Goal: Task Accomplishment & Management: Manage account settings

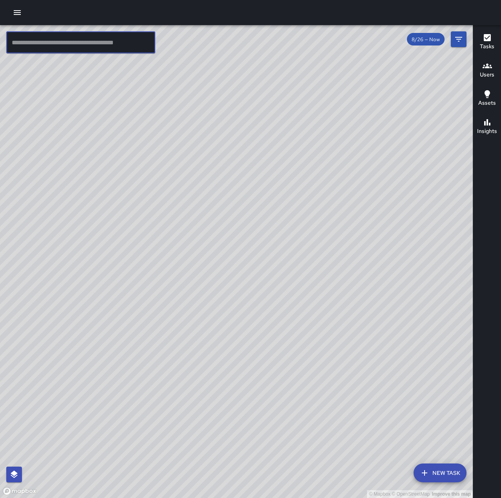
click at [121, 45] on input "text" at bounding box center [80, 42] width 149 height 22
click at [24, 11] on button "button" at bounding box center [17, 13] width 16 height 16
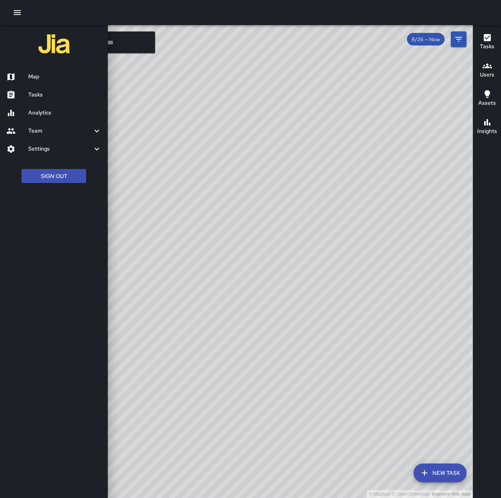
click at [54, 92] on h6 "Tasks" at bounding box center [64, 95] width 73 height 9
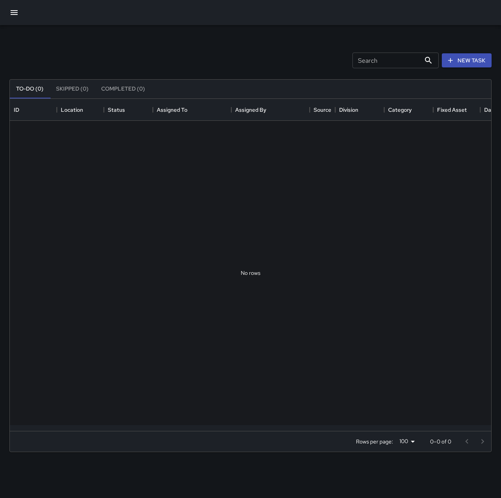
scroll to position [326, 475]
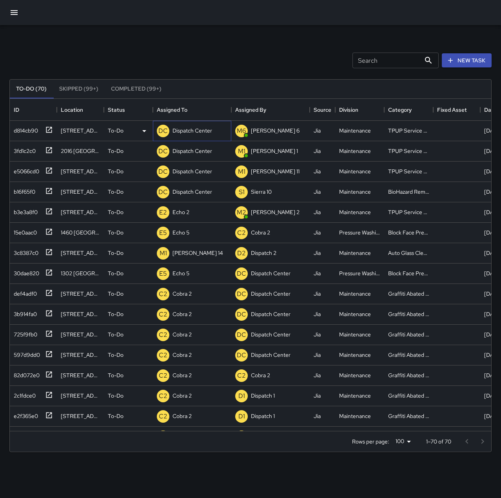
click at [177, 124] on div "DC Dispatch Center" at bounding box center [184, 131] width 58 height 16
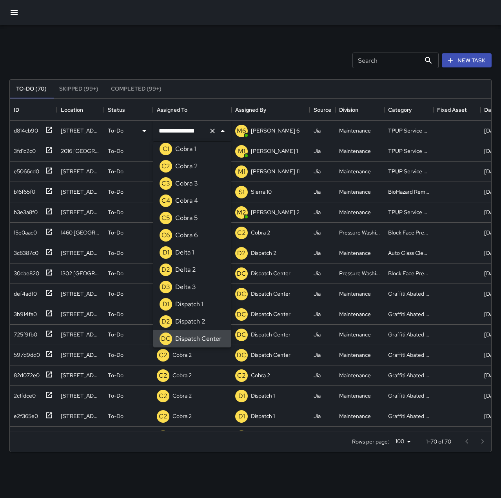
click at [212, 133] on icon "Clear" at bounding box center [212, 131] width 8 height 8
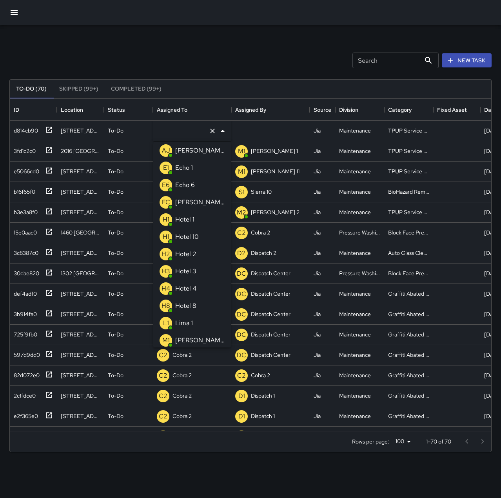
click at [181, 168] on p "Echo 1" at bounding box center [184, 167] width 18 height 9
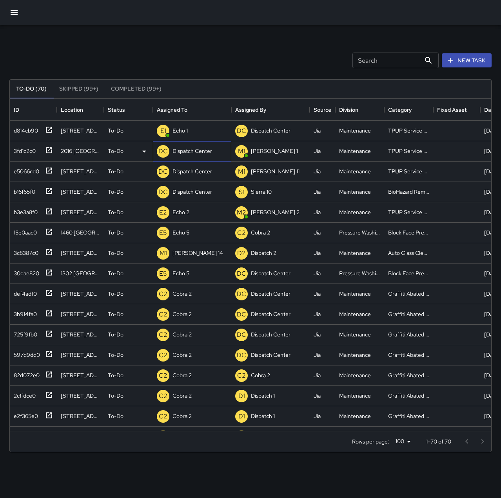
click at [183, 151] on p "Dispatch Center" at bounding box center [192, 151] width 40 height 8
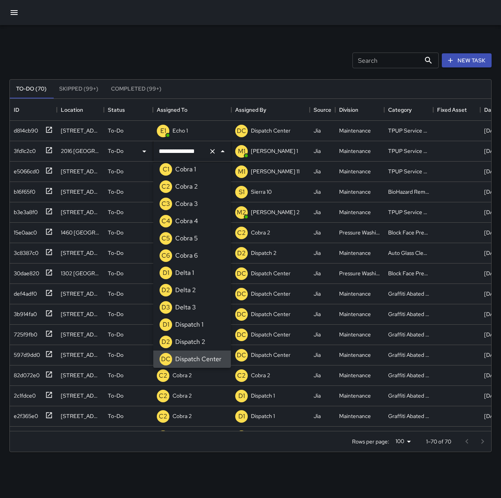
click at [210, 152] on icon "Clear" at bounding box center [212, 151] width 8 height 8
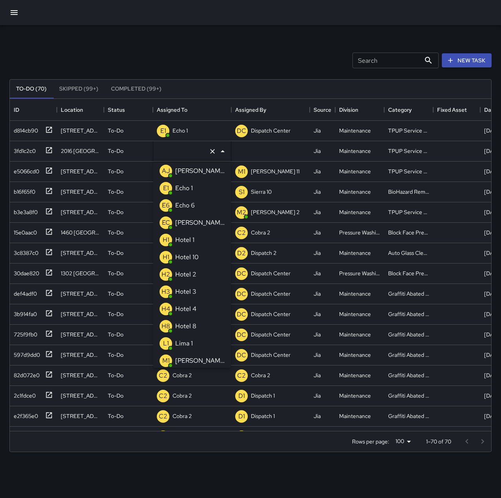
click at [192, 184] on p "Echo 1" at bounding box center [184, 187] width 18 height 9
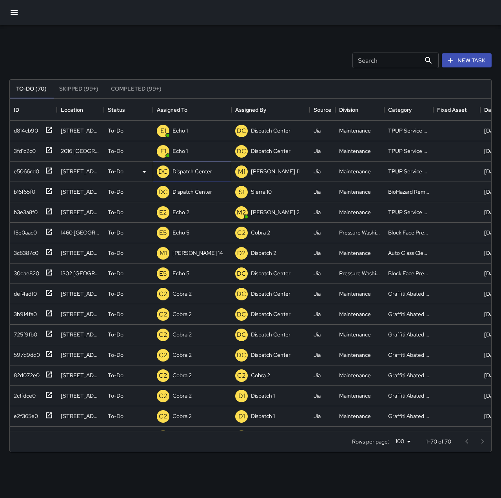
click at [192, 168] on p "Dispatch Center" at bounding box center [192, 171] width 40 height 8
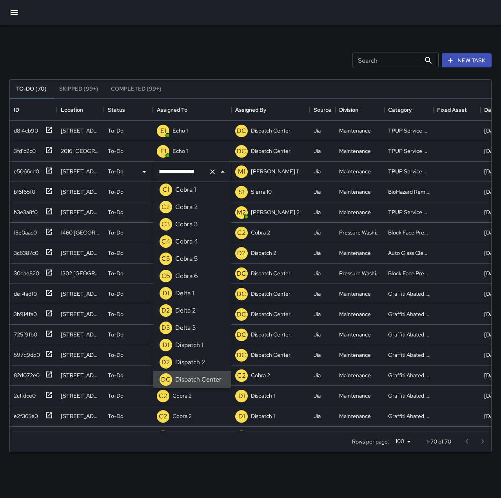
click at [210, 169] on icon "Clear" at bounding box center [212, 172] width 8 height 8
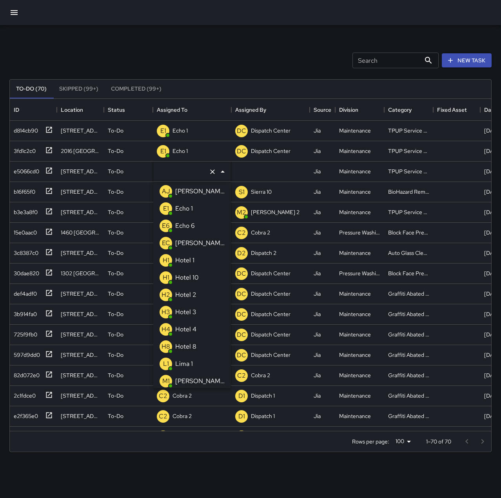
click at [191, 209] on p "Echo 1" at bounding box center [184, 208] width 18 height 9
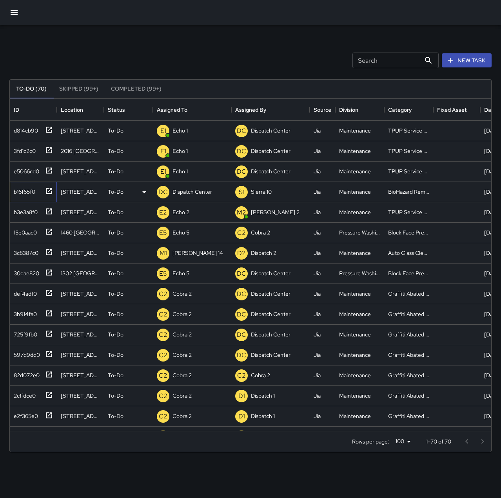
click at [17, 189] on div "b16f65f0" at bounding box center [23, 190] width 25 height 11
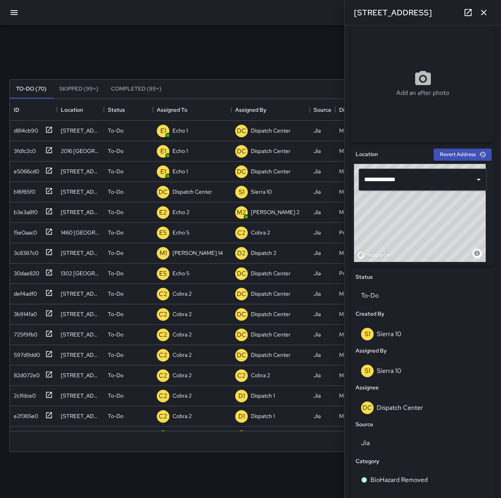
scroll to position [157, 0]
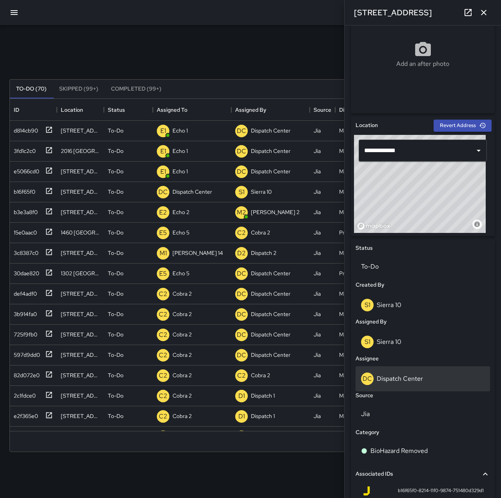
click at [407, 378] on p "Dispatch Center" at bounding box center [400, 378] width 46 height 8
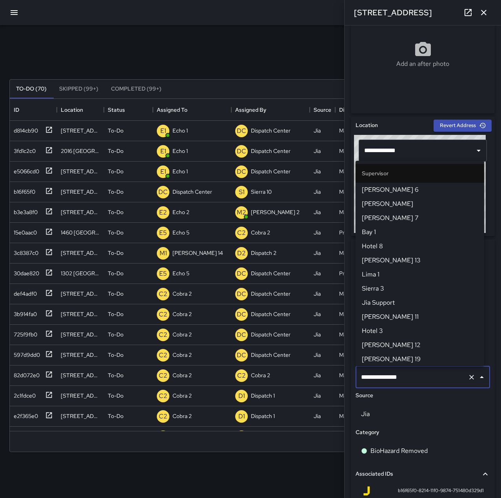
scroll to position [748, 0]
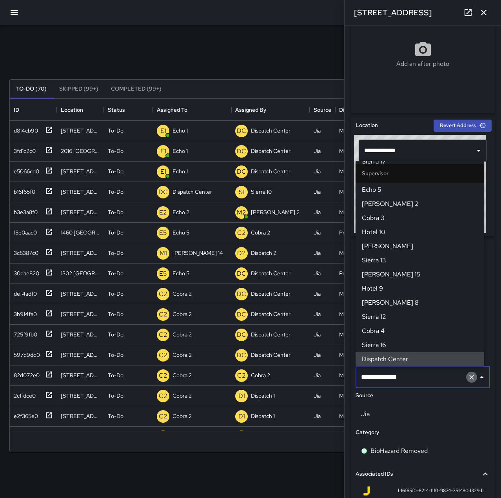
click at [469, 378] on icon "Clear" at bounding box center [471, 377] width 5 height 5
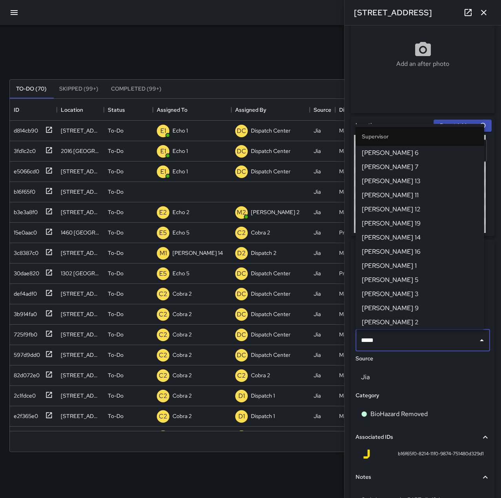
type input "******"
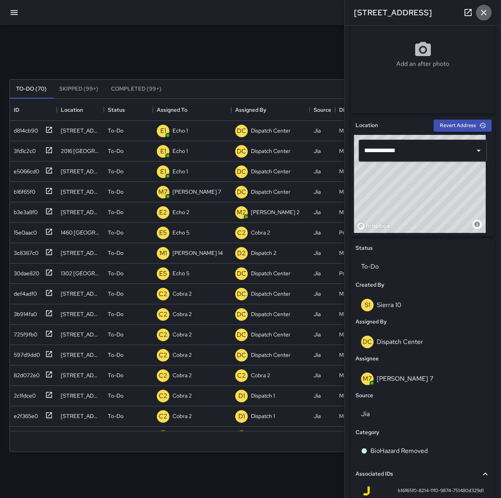
click at [488, 14] on icon "button" at bounding box center [483, 12] width 9 height 9
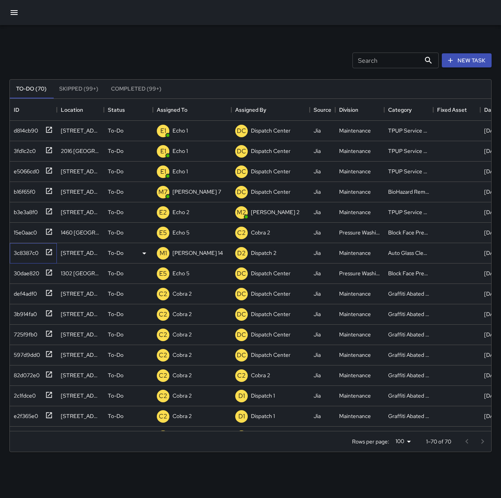
click at [25, 249] on div "3c8387c0" at bounding box center [25, 251] width 28 height 11
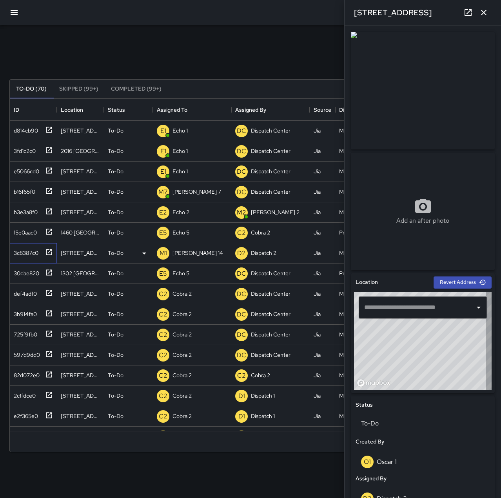
type input "**********"
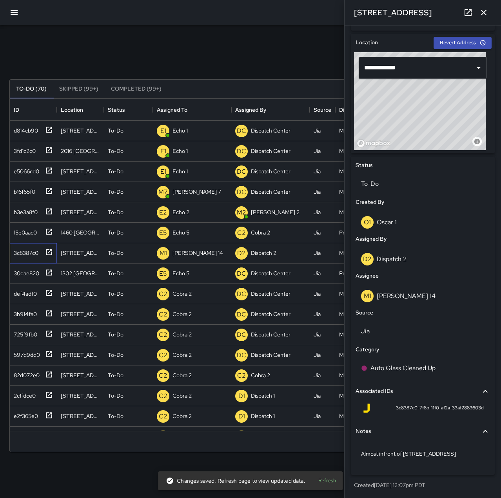
scroll to position [240, 0]
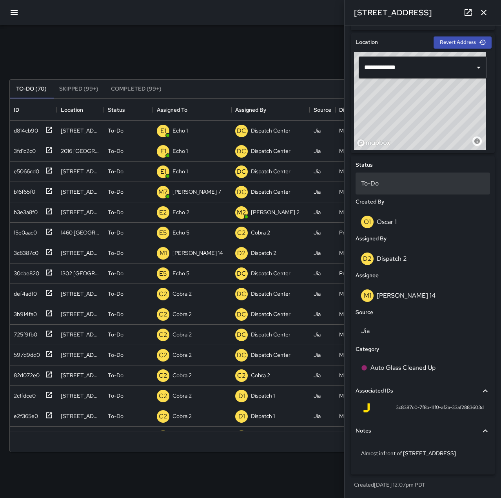
click at [398, 184] on p "To-Do" at bounding box center [422, 183] width 123 height 9
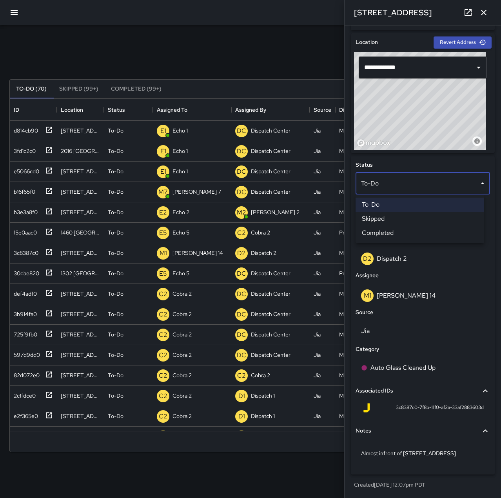
click at [404, 217] on li "Skipped" at bounding box center [419, 219] width 129 height 14
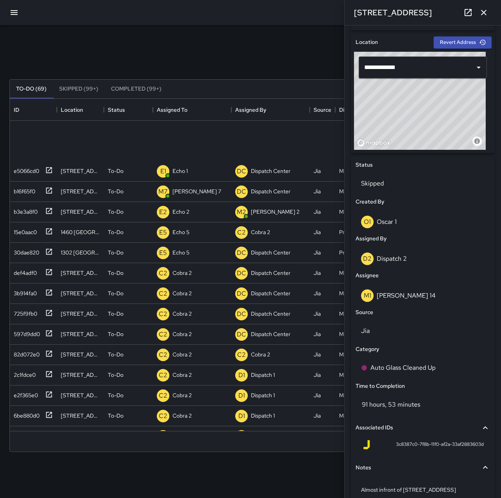
scroll to position [0, 0]
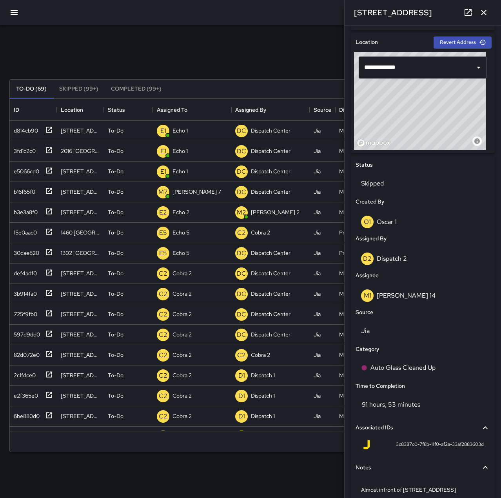
click at [481, 11] on icon "button" at bounding box center [483, 12] width 5 height 5
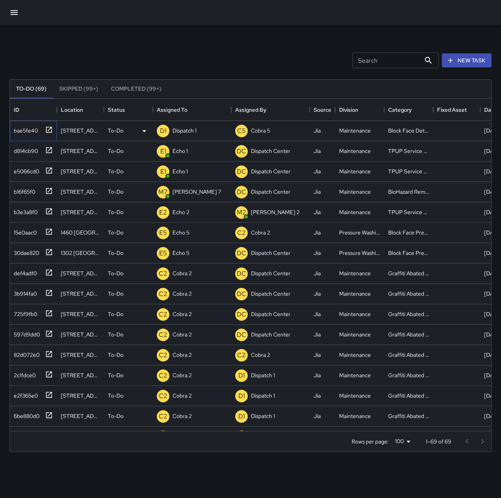
click at [25, 126] on div "bae5fe40" at bounding box center [24, 128] width 27 height 11
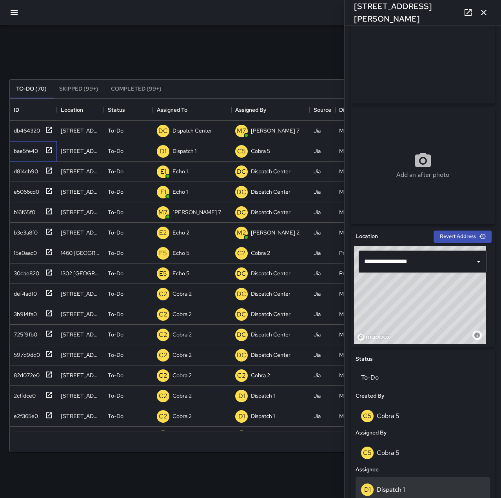
scroll to position [118, 0]
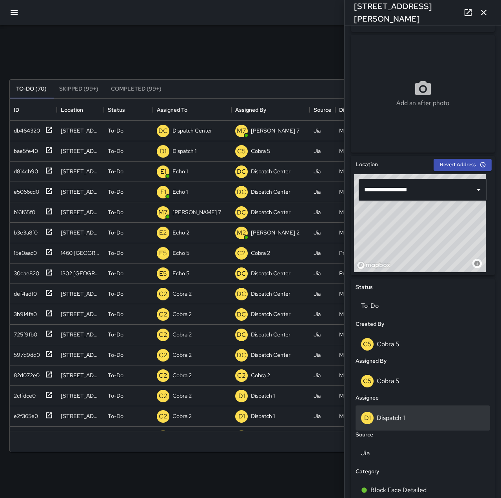
click at [400, 414] on p "Dispatch 1" at bounding box center [391, 417] width 28 height 8
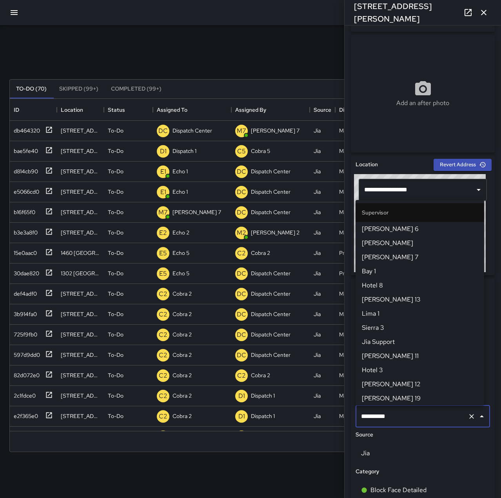
scroll to position [465, 0]
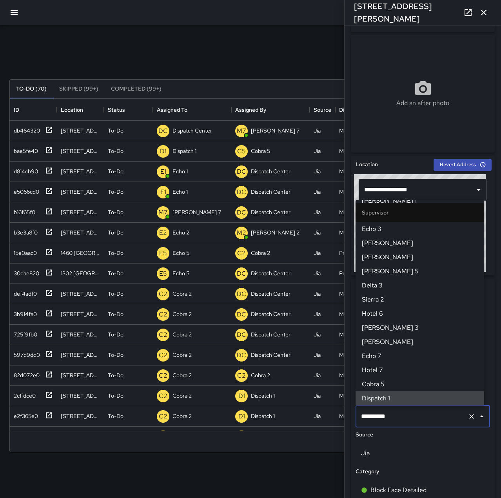
click at [467, 417] on icon "Clear" at bounding box center [471, 416] width 8 height 8
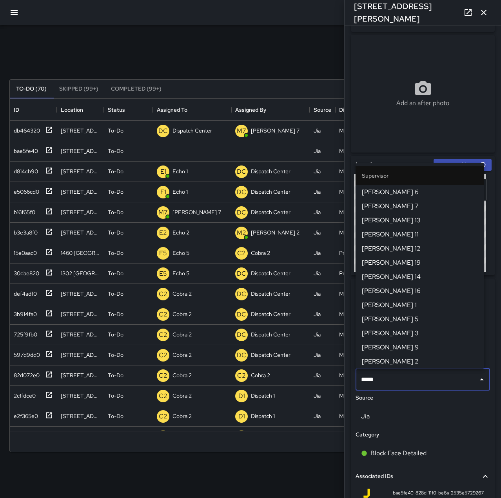
type input "******"
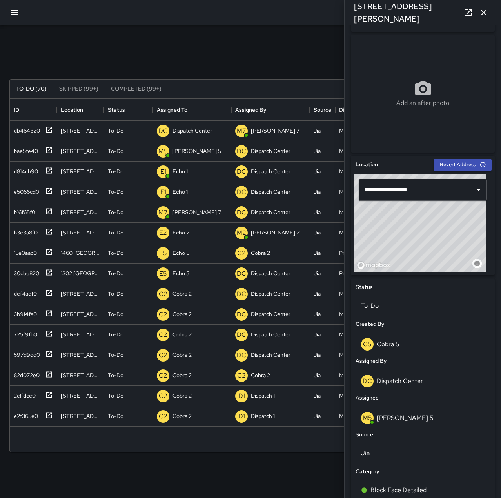
click at [478, 12] on button "button" at bounding box center [484, 13] width 16 height 16
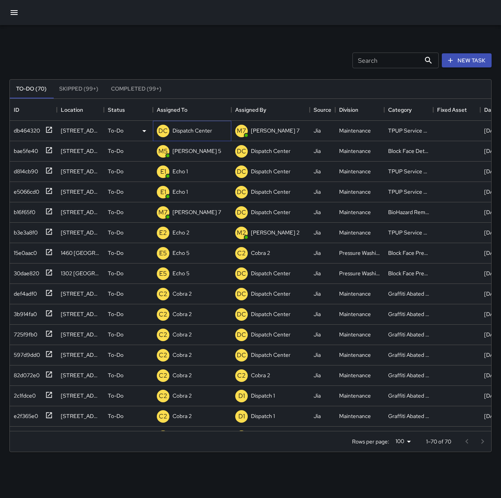
click at [168, 131] on div "DC" at bounding box center [163, 131] width 13 height 13
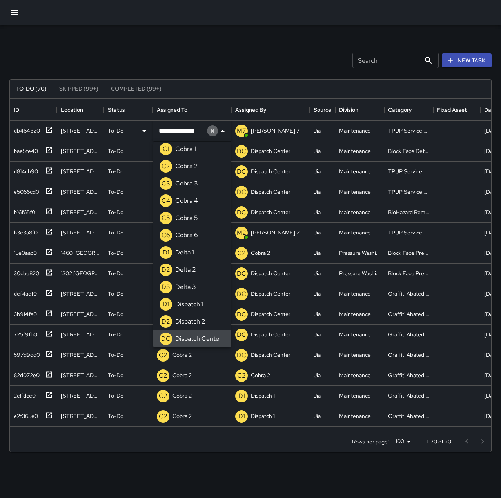
click at [214, 132] on icon "Clear" at bounding box center [212, 131] width 8 height 8
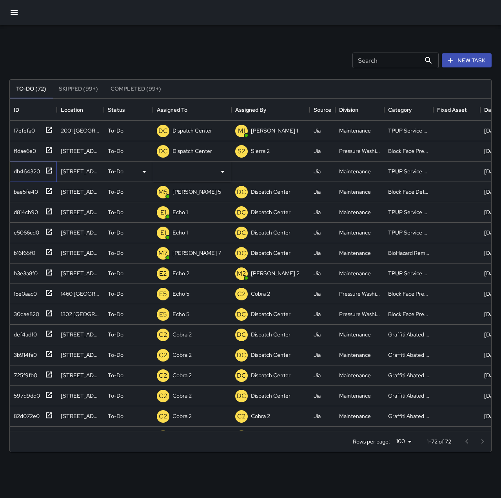
click at [26, 174] on div "db464320" at bounding box center [25, 169] width 29 height 11
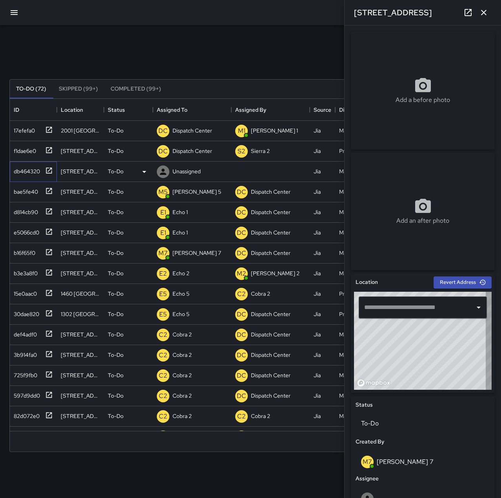
type input "**********"
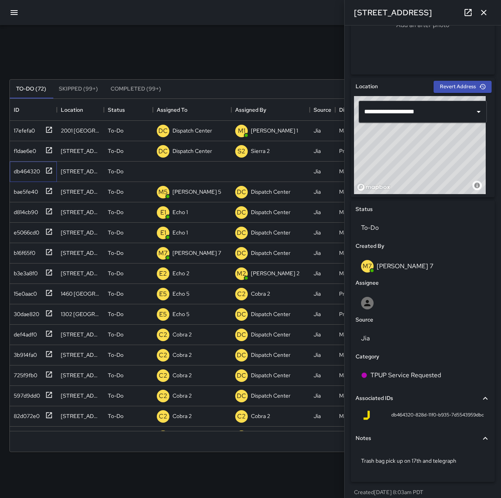
scroll to position [196, 0]
click at [178, 174] on p "Unassigned" at bounding box center [186, 171] width 28 height 8
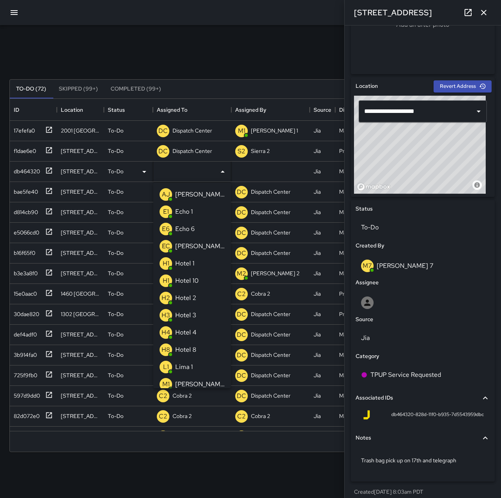
click at [187, 212] on p "Echo 1" at bounding box center [184, 211] width 18 height 9
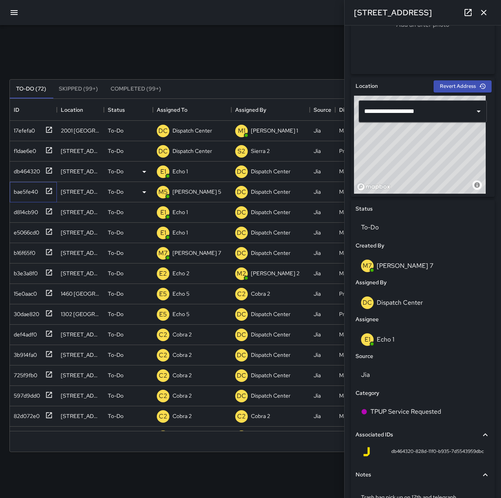
click at [28, 190] on div "bae5fe40" at bounding box center [24, 190] width 27 height 11
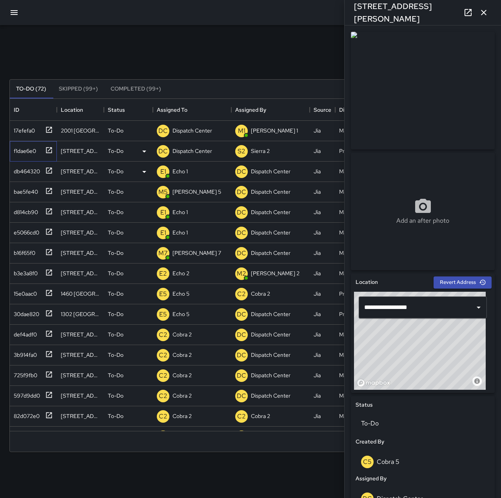
click at [31, 147] on div "f1dae6e0" at bounding box center [23, 149] width 25 height 11
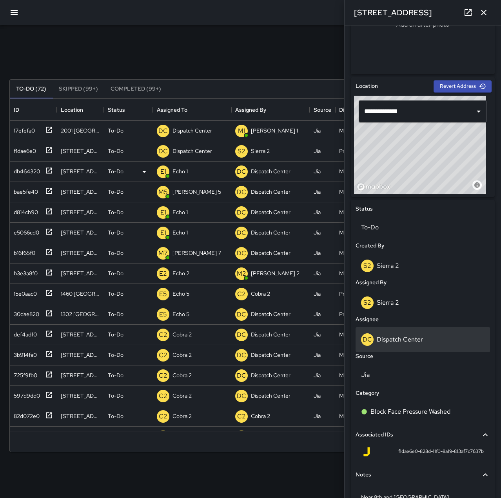
click at [416, 335] on p "Dispatch Center" at bounding box center [400, 339] width 46 height 8
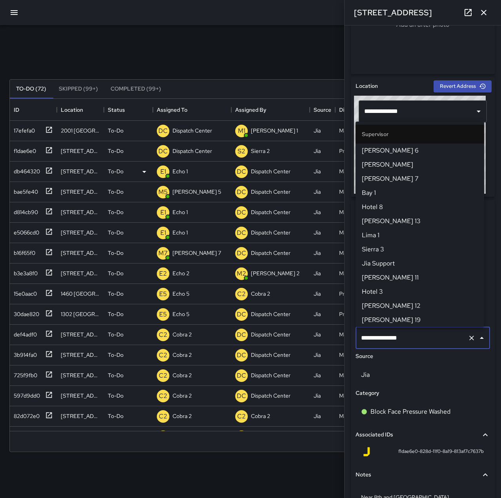
scroll to position [748, 0]
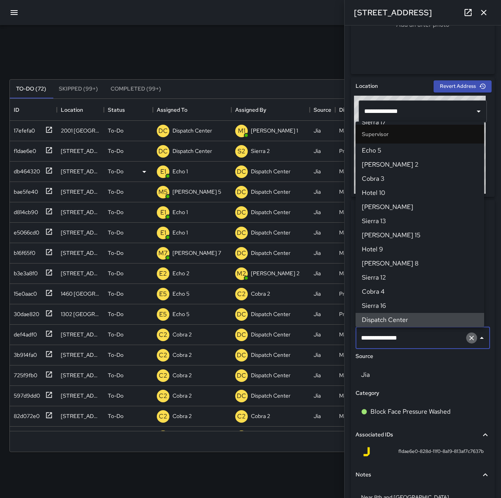
click at [466, 338] on button "Clear" at bounding box center [471, 337] width 11 height 11
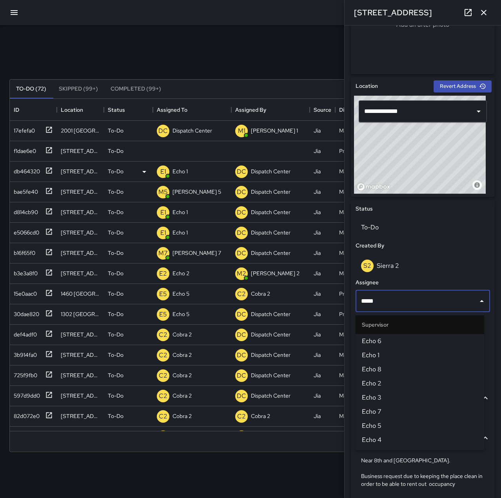
type input "******"
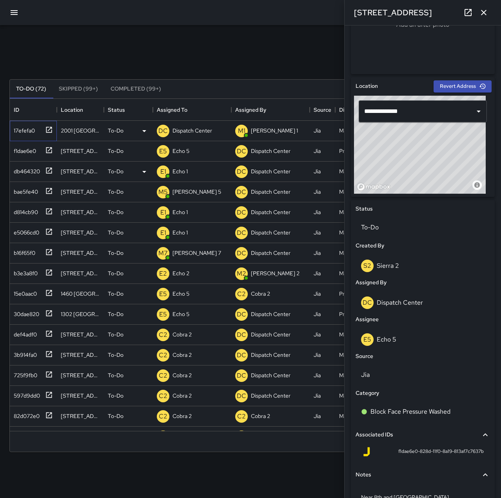
click at [33, 129] on div "17efefa0" at bounding box center [23, 128] width 24 height 11
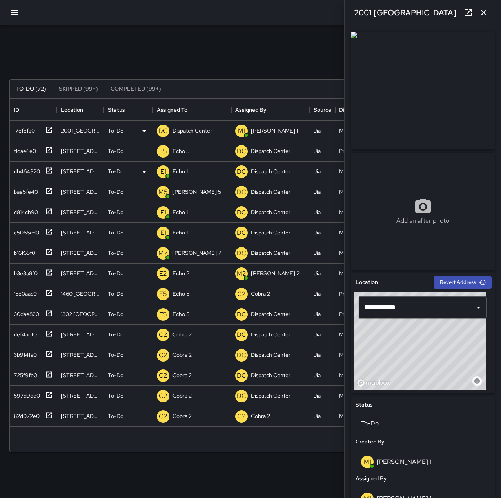
click at [202, 128] on p "Dispatch Center" at bounding box center [192, 131] width 40 height 8
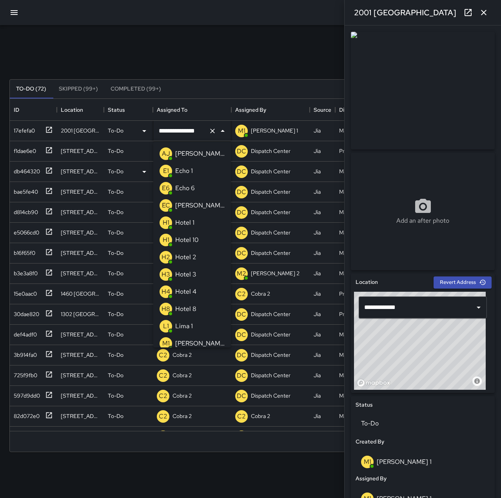
scroll to position [453, 0]
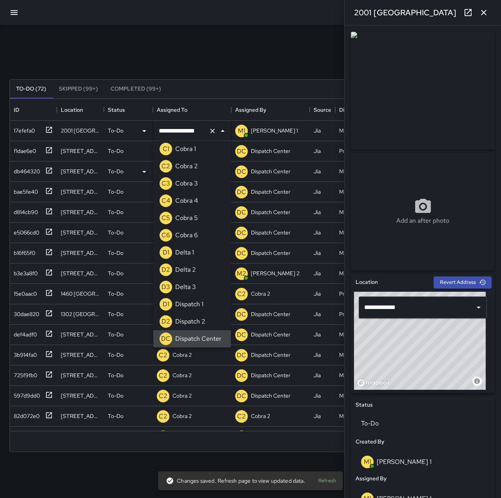
click at [211, 129] on icon "Clear" at bounding box center [212, 131] width 5 height 5
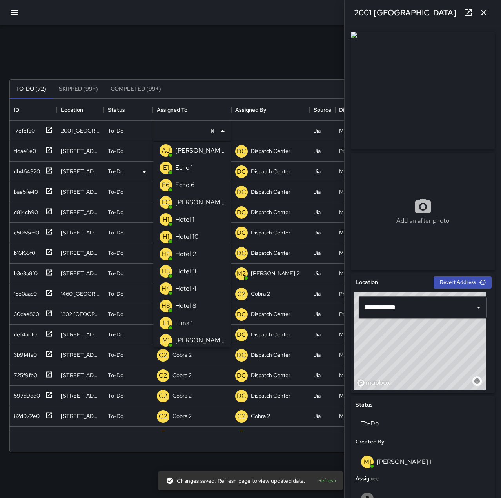
click at [195, 167] on li "E1 Echo 1" at bounding box center [192, 167] width 78 height 17
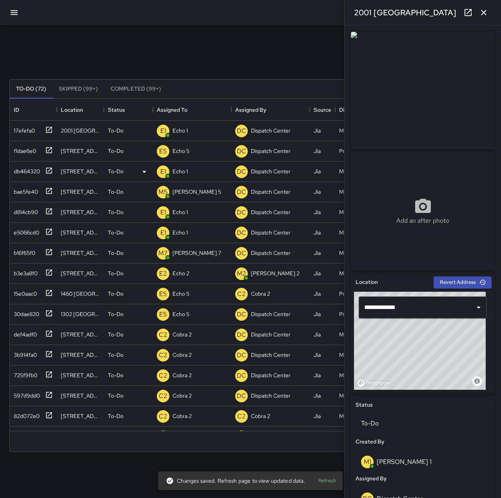
click at [226, 53] on div "Search Search New Task" at bounding box center [250, 60] width 485 height 41
click at [481, 12] on icon "button" at bounding box center [483, 12] width 9 height 9
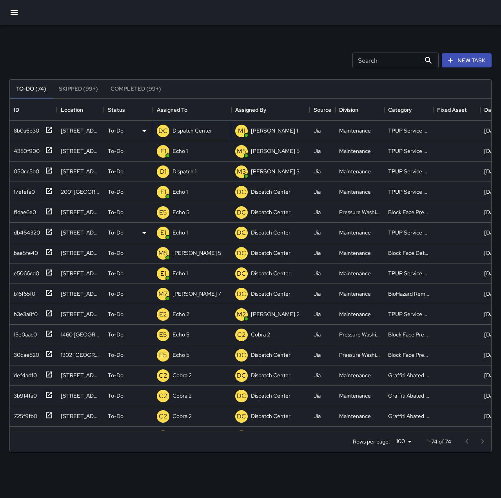
click at [196, 128] on p "Dispatch Center" at bounding box center [192, 131] width 40 height 8
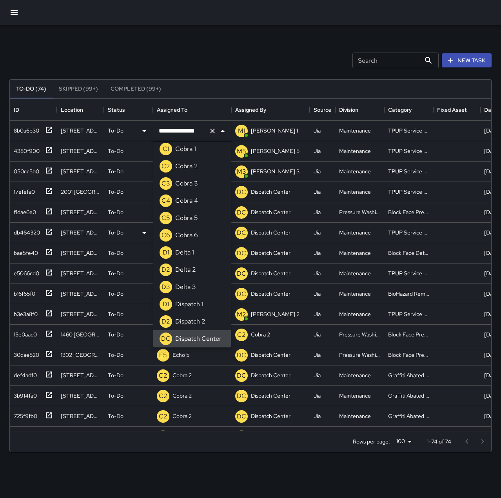
click at [211, 130] on icon "Clear" at bounding box center [212, 131] width 8 height 8
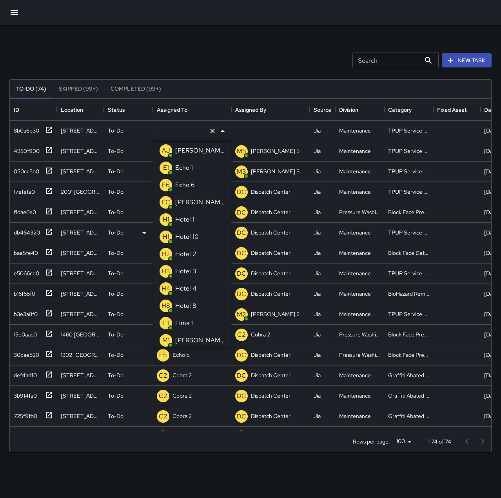
click at [197, 168] on li "E1 Echo 1" at bounding box center [192, 167] width 78 height 17
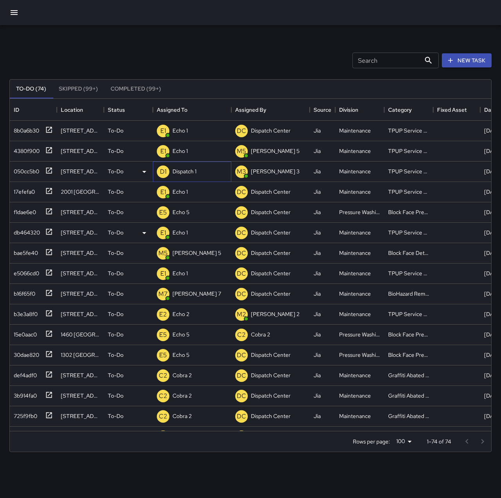
click at [189, 164] on div "D1 Dispatch 1" at bounding box center [176, 172] width 43 height 16
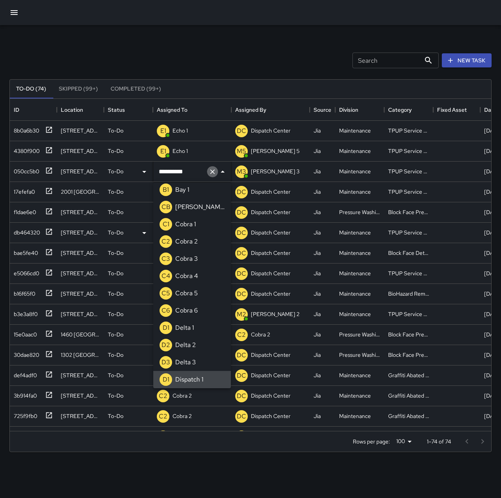
click at [210, 168] on icon "Clear" at bounding box center [212, 172] width 8 height 8
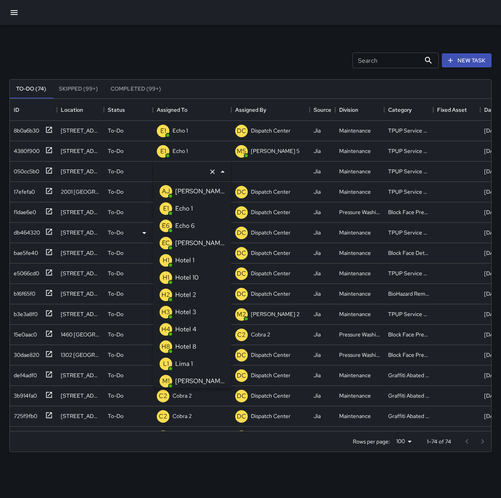
click at [187, 205] on p "Echo 1" at bounding box center [184, 208] width 18 height 9
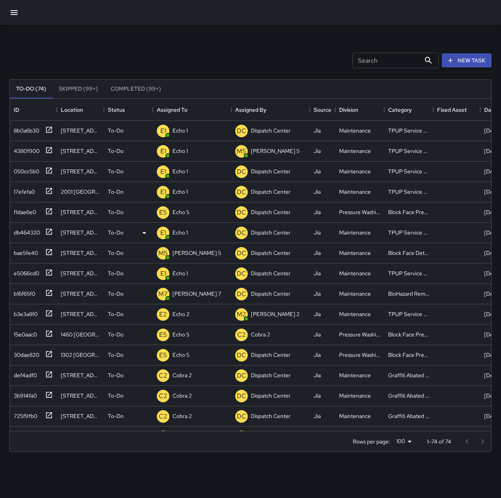
click at [184, 43] on div "Search Search New Task" at bounding box center [250, 60] width 485 height 41
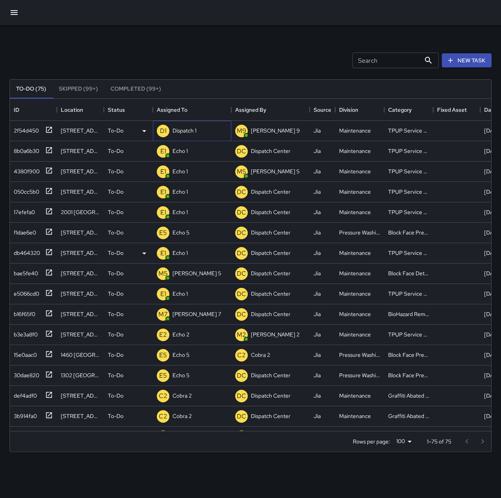
click at [189, 136] on div "Dispatch 1" at bounding box center [184, 130] width 27 height 11
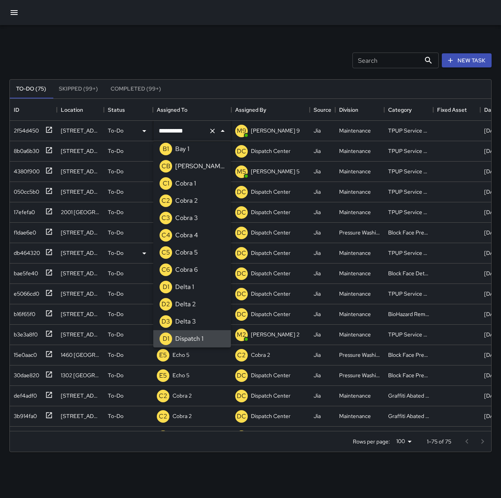
click at [210, 134] on icon "Clear" at bounding box center [212, 131] width 8 height 8
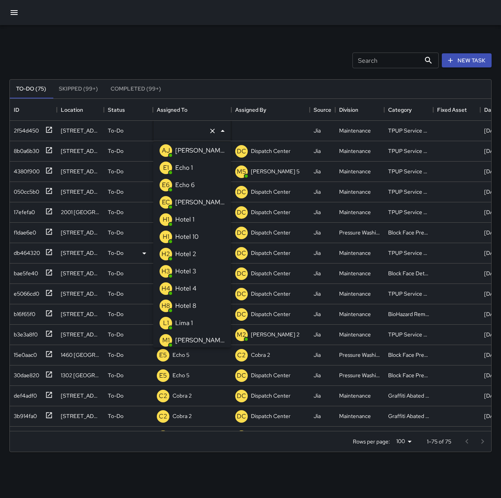
click at [201, 165] on li "E1 Echo 1" at bounding box center [192, 167] width 78 height 17
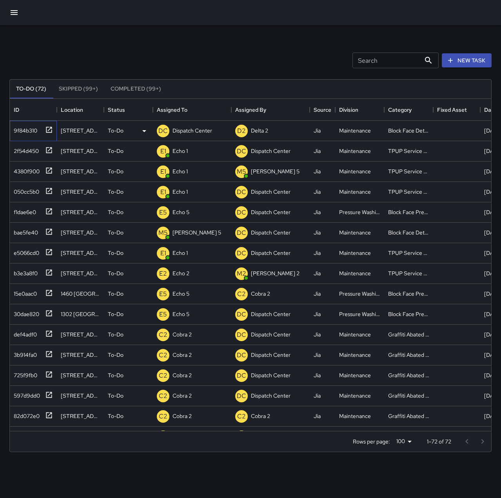
click at [29, 130] on div "9f84b310" at bounding box center [24, 128] width 27 height 11
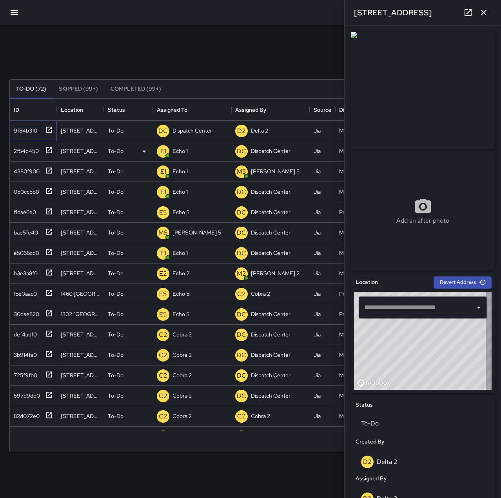
type input "**********"
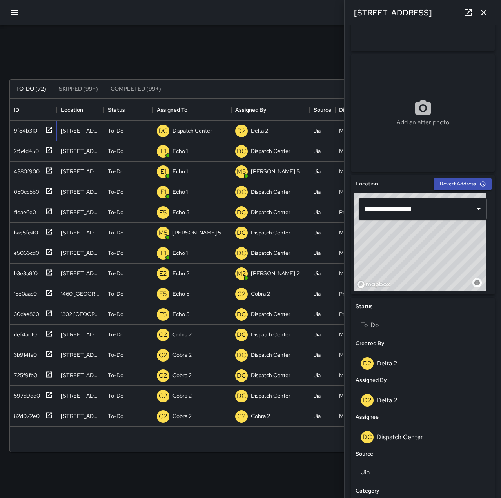
scroll to position [118, 0]
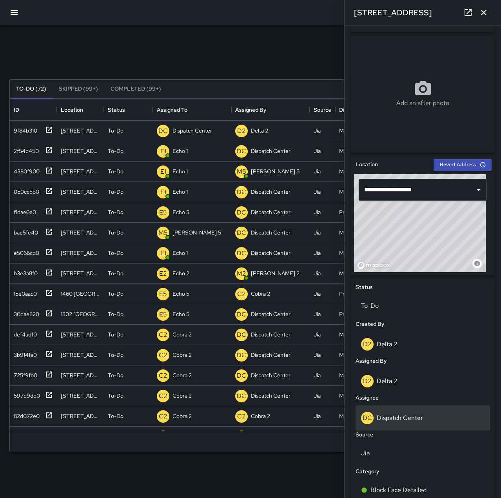
click at [409, 422] on div "DC Dispatch Center" at bounding box center [422, 417] width 123 height 13
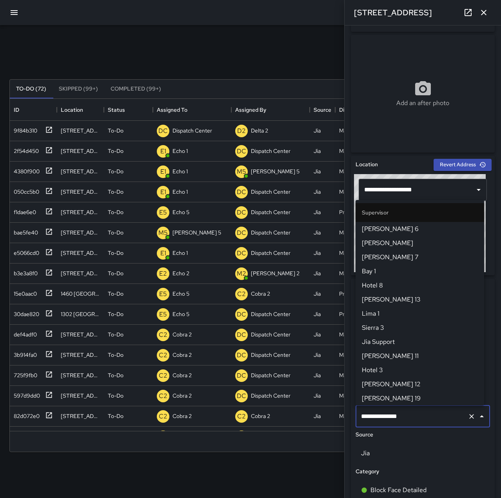
scroll to position [748, 0]
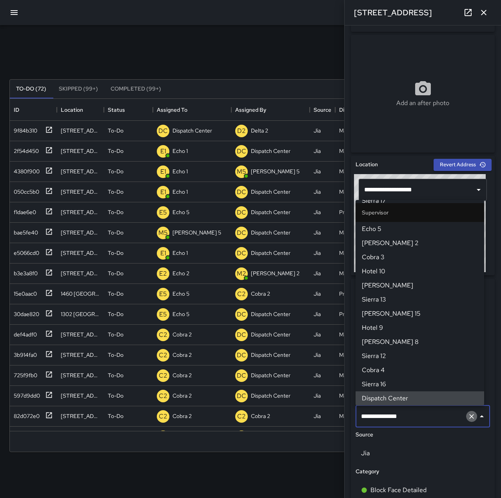
click at [469, 415] on icon "Clear" at bounding box center [471, 416] width 8 height 8
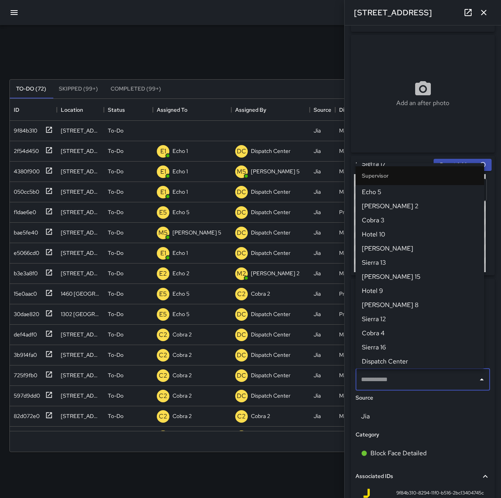
scroll to position [0, 0]
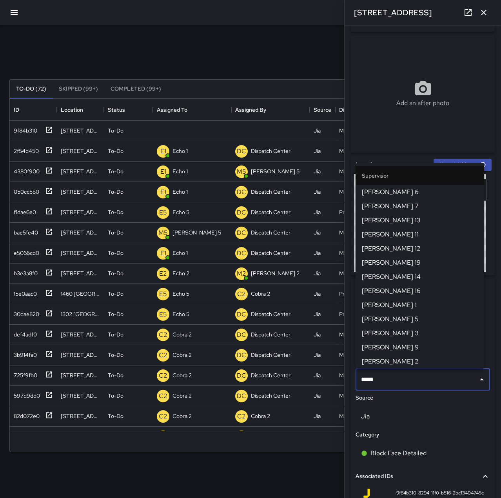
type input "******"
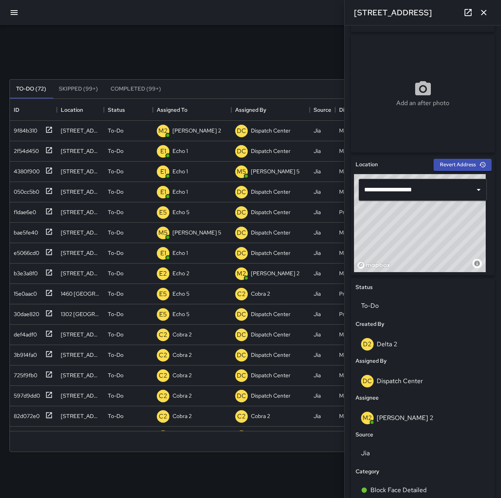
click at [483, 13] on icon "button" at bounding box center [483, 12] width 5 height 5
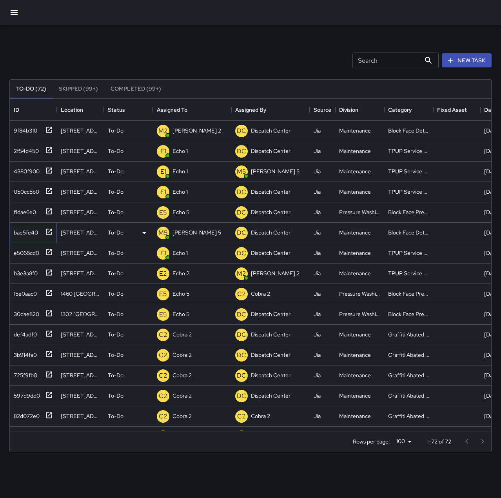
click at [28, 232] on div "bae5fe40" at bounding box center [24, 230] width 27 height 11
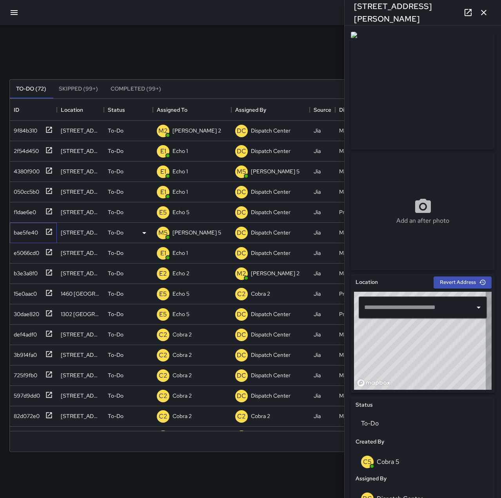
type input "**********"
click at [487, 10] on icon "button" at bounding box center [483, 12] width 9 height 9
